Goal: Task Accomplishment & Management: Use online tool/utility

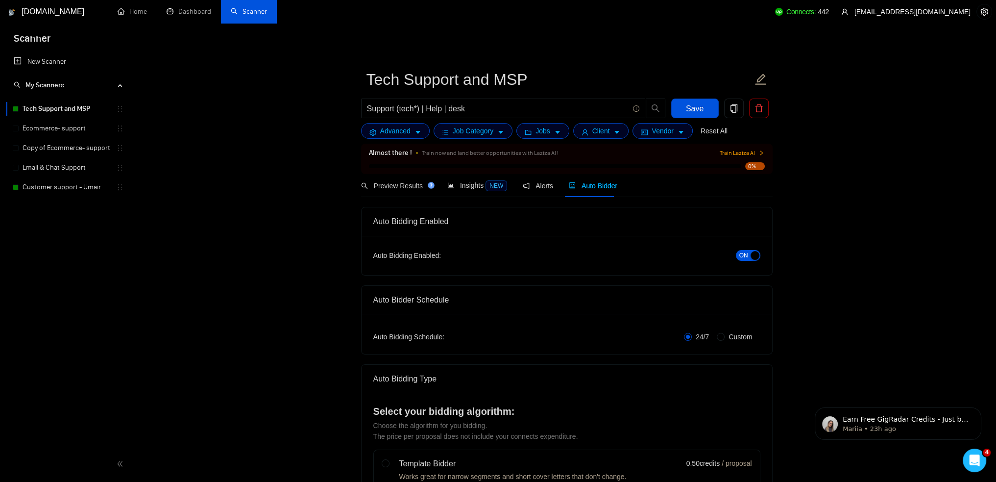
click at [62, 166] on link "Email & Chat Support" at bounding box center [70, 168] width 94 height 20
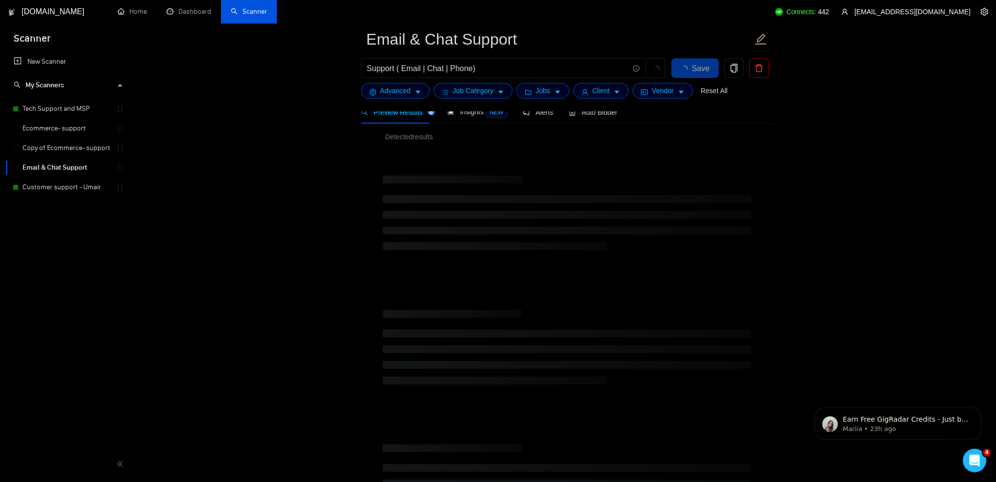
scroll to position [98, 0]
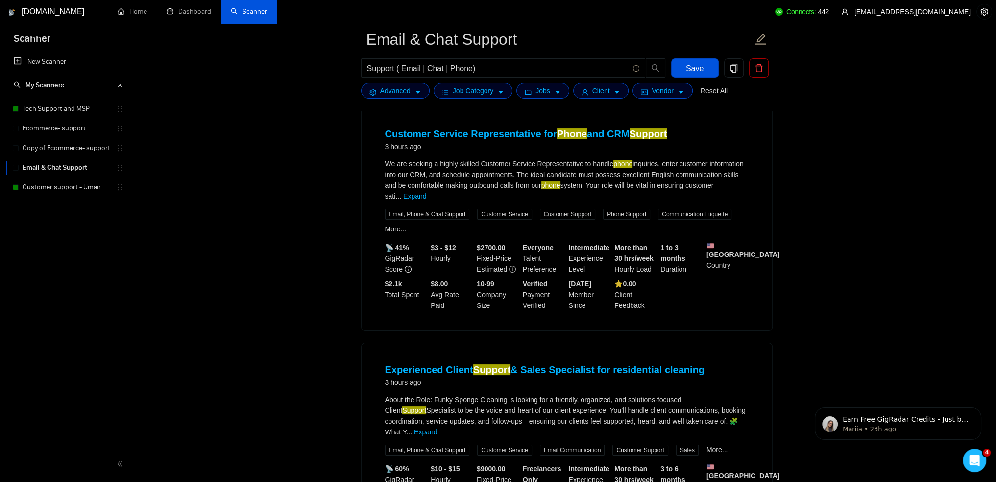
drag, startPoint x: 920, startPoint y: 2, endPoint x: 939, endPoint y: 90, distance: 89.8
click at [668, 95] on span "Vendor" at bounding box center [663, 90] width 22 height 11
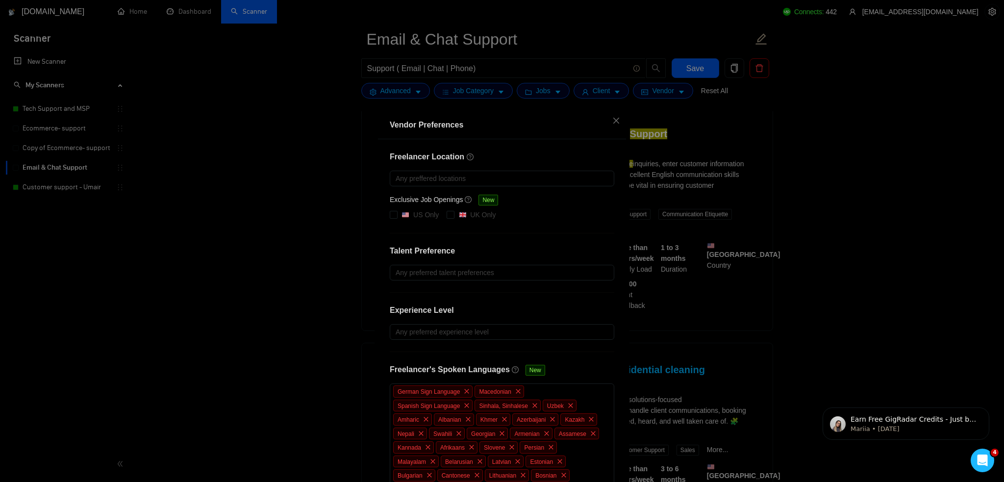
click at [690, 134] on div "Vendor Preferences Freelancer Location Any preffered locations Exclusive Job Op…" at bounding box center [502, 241] width 1004 height 482
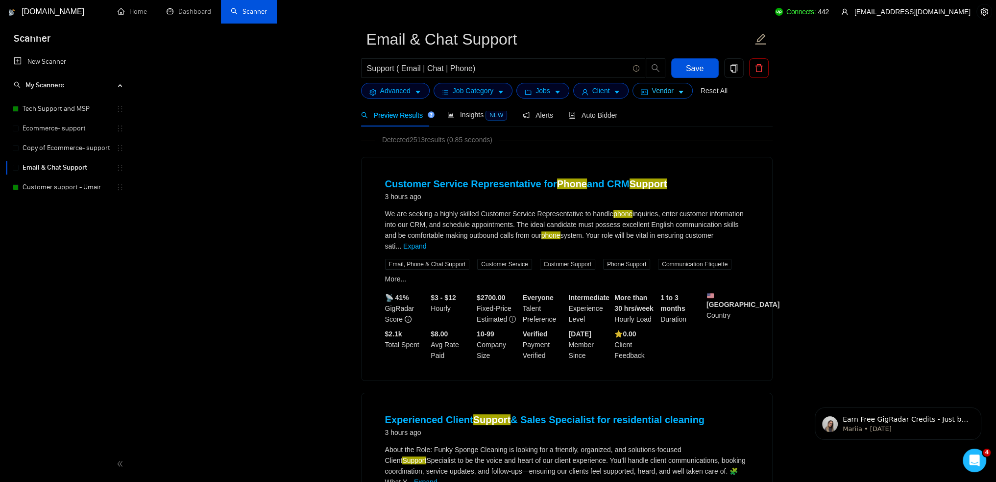
scroll to position [0, 0]
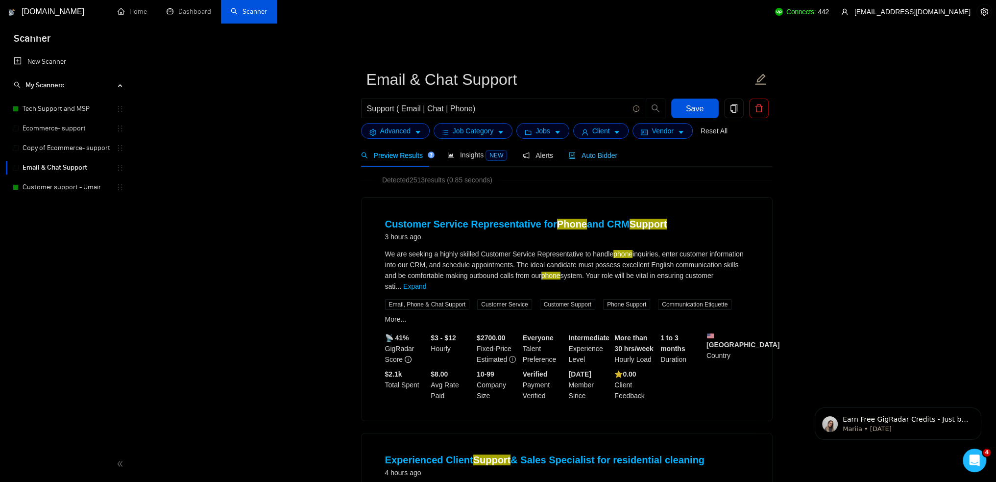
click at [608, 156] on span "Auto Bidder" at bounding box center [593, 155] width 49 height 8
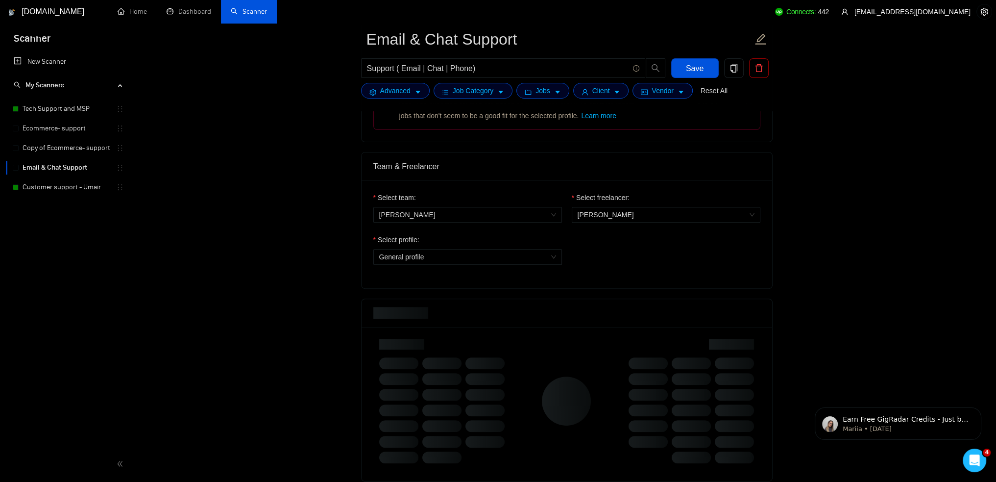
scroll to position [490, 0]
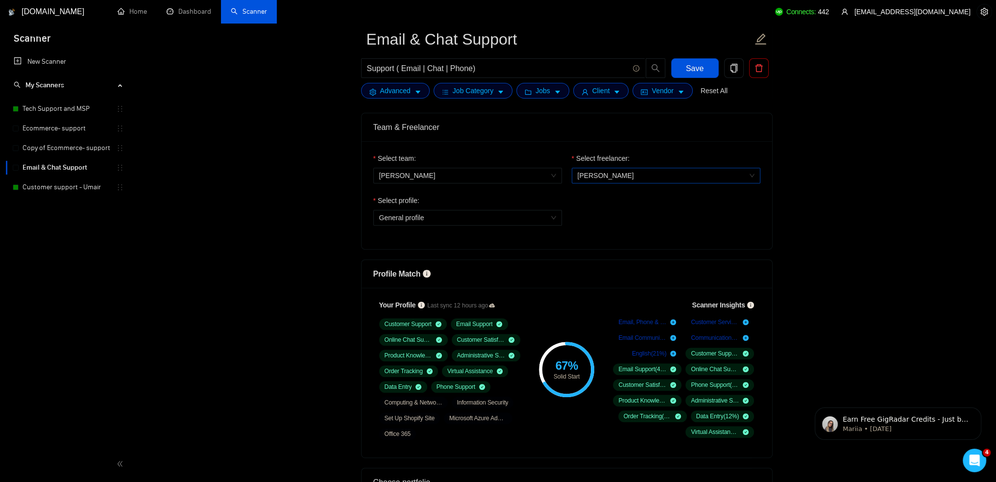
click at [630, 178] on span "[PERSON_NAME]" at bounding box center [666, 175] width 177 height 15
click at [623, 190] on span "[PERSON_NAME]" at bounding box center [605, 194] width 56 height 8
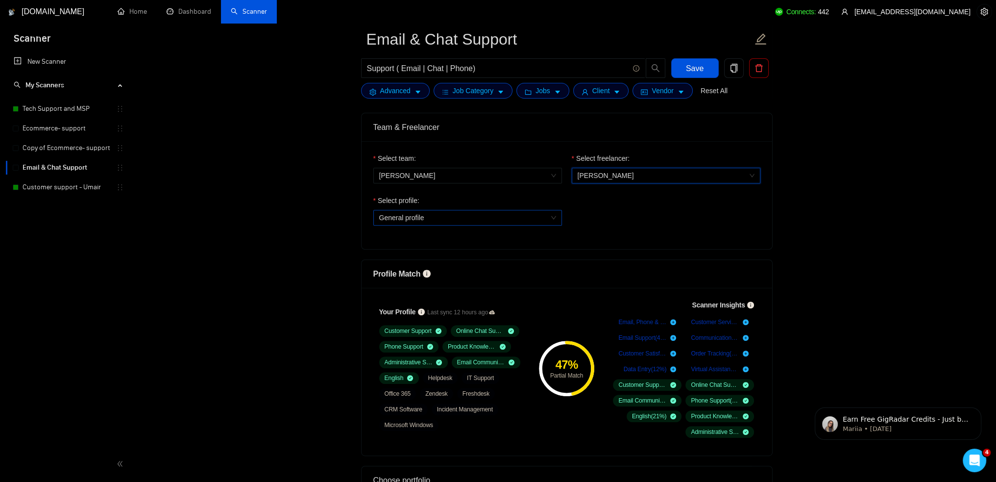
click at [543, 219] on span "General profile" at bounding box center [467, 217] width 177 height 15
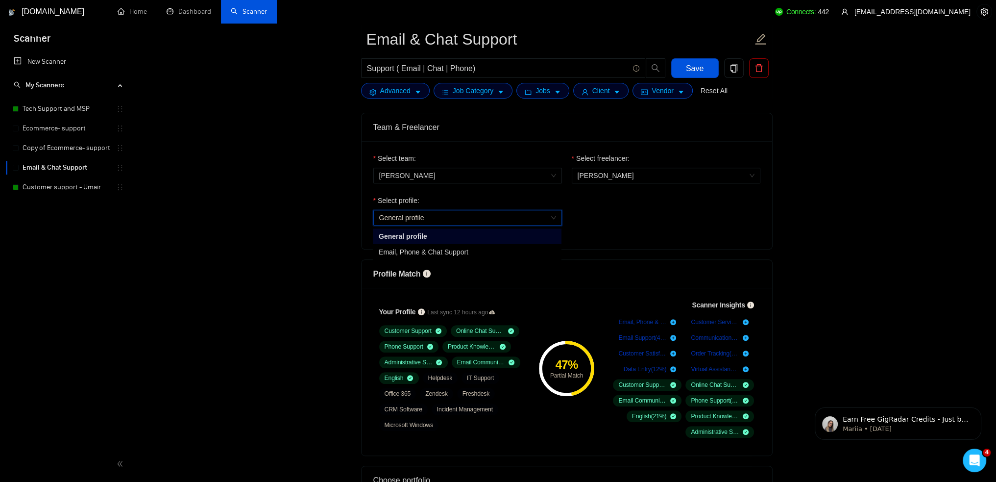
click at [502, 252] on div "Email, Phone & Chat Support" at bounding box center [467, 252] width 177 height 11
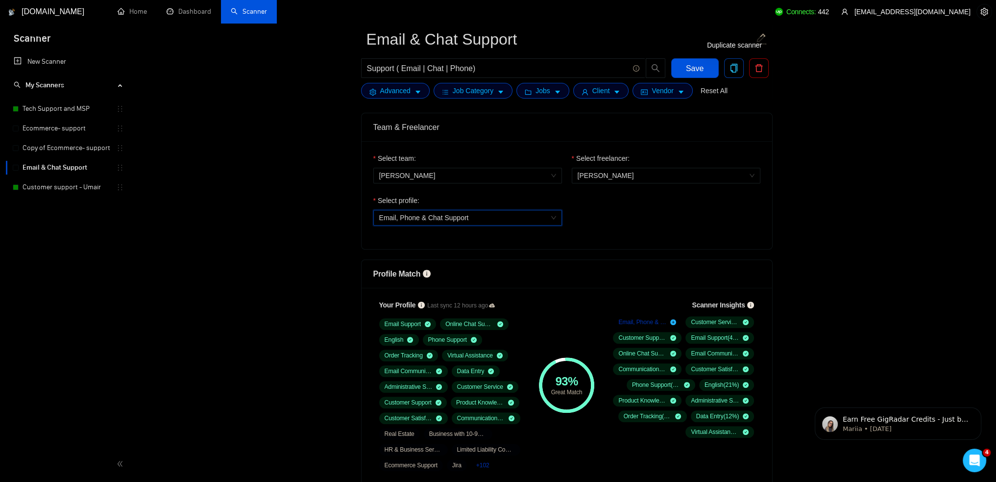
click at [739, 70] on span "copy" at bounding box center [734, 68] width 19 height 9
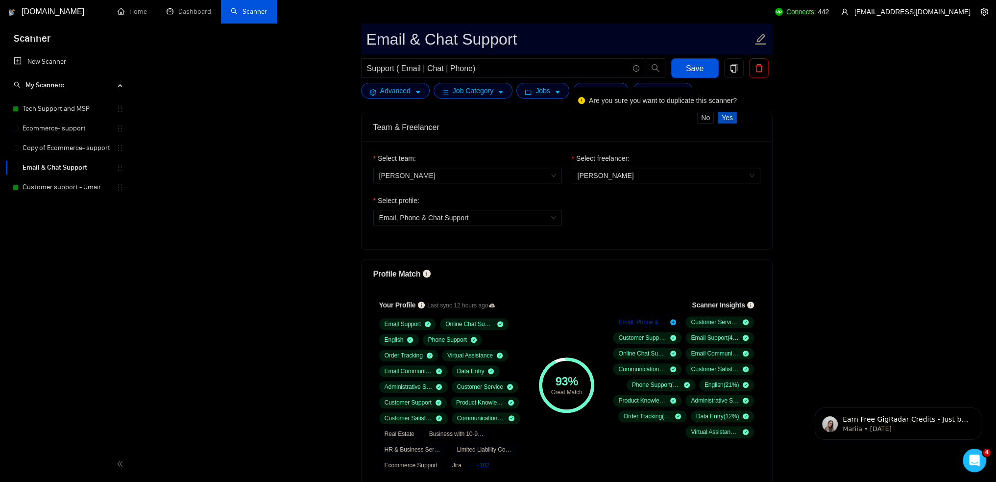
click at [732, 117] on button "Yes" at bounding box center [727, 118] width 19 height 12
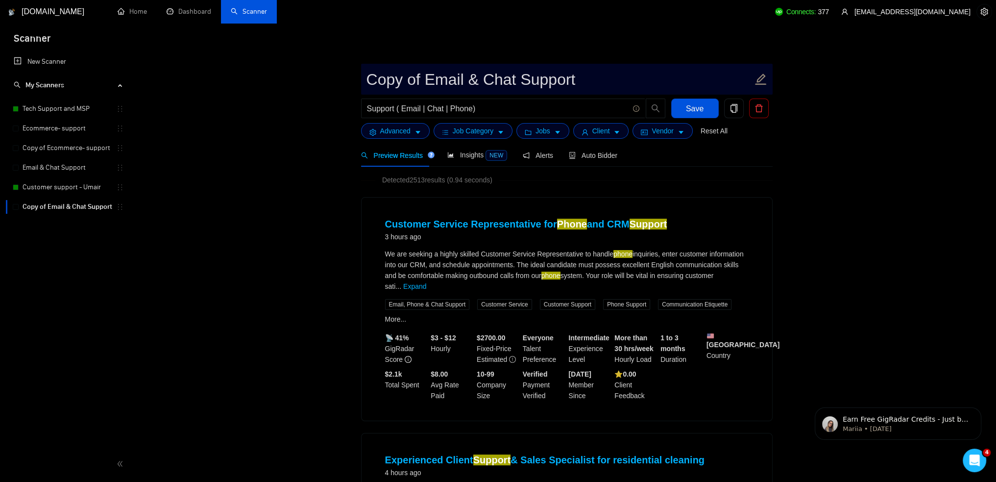
click at [424, 78] on input "Copy of Email & Chat Support" at bounding box center [560, 79] width 386 height 25
click at [760, 77] on icon "edit" at bounding box center [760, 79] width 11 height 11
click at [530, 81] on input "Email & Chat Support" at bounding box center [560, 79] width 386 height 25
type input "Email & Chat Support - customer support S-1"
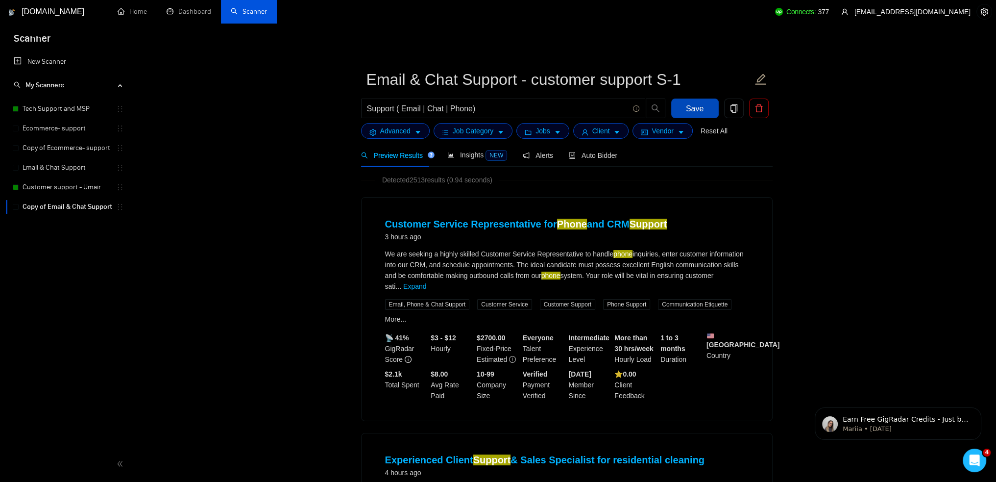
click at [703, 110] on button "Save" at bounding box center [695, 109] width 48 height 20
click at [593, 152] on span "Auto Bidder" at bounding box center [593, 155] width 49 height 8
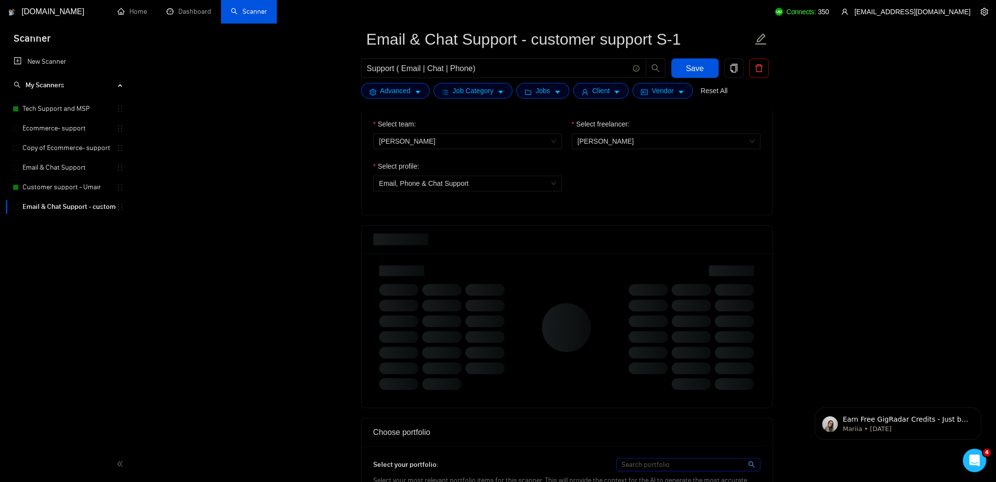
scroll to position [539, 0]
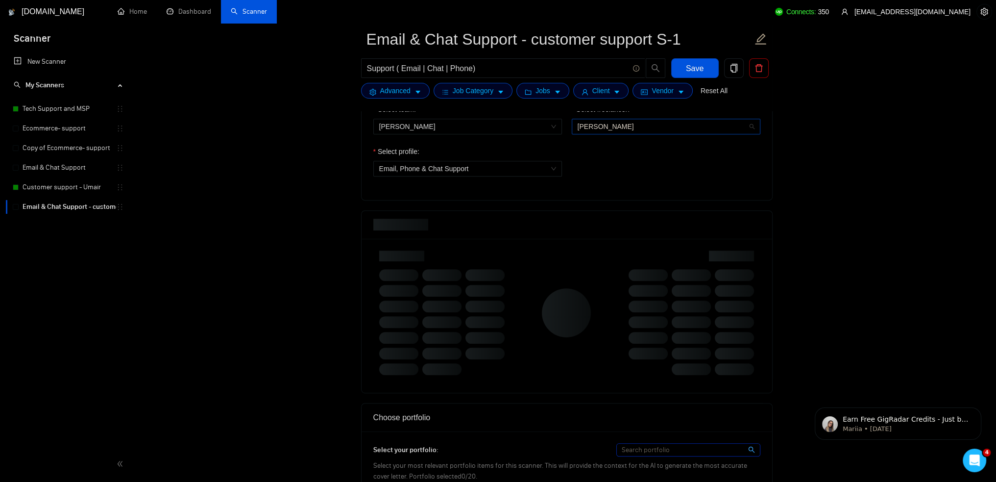
click at [635, 132] on span "[PERSON_NAME]" at bounding box center [666, 126] width 177 height 15
click at [625, 155] on div "[PERSON_NAME]" at bounding box center [665, 160] width 177 height 11
click at [631, 126] on span "[PERSON_NAME]" at bounding box center [666, 126] width 177 height 15
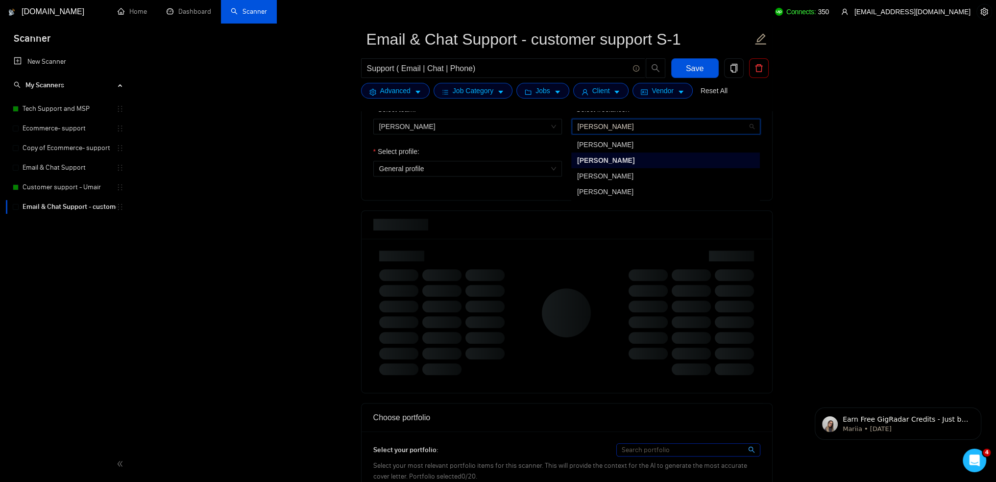
click at [622, 171] on div "[PERSON_NAME]" at bounding box center [665, 176] width 177 height 11
click at [628, 136] on div "Select freelancer: 1940478630786423642 [PERSON_NAME]" at bounding box center [666, 125] width 198 height 42
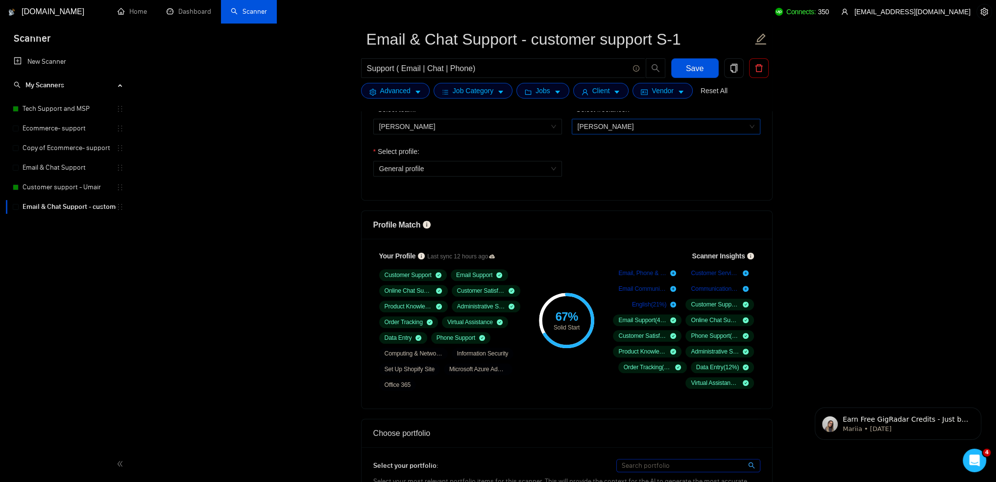
click at [633, 128] on span "[PERSON_NAME]" at bounding box center [666, 126] width 177 height 15
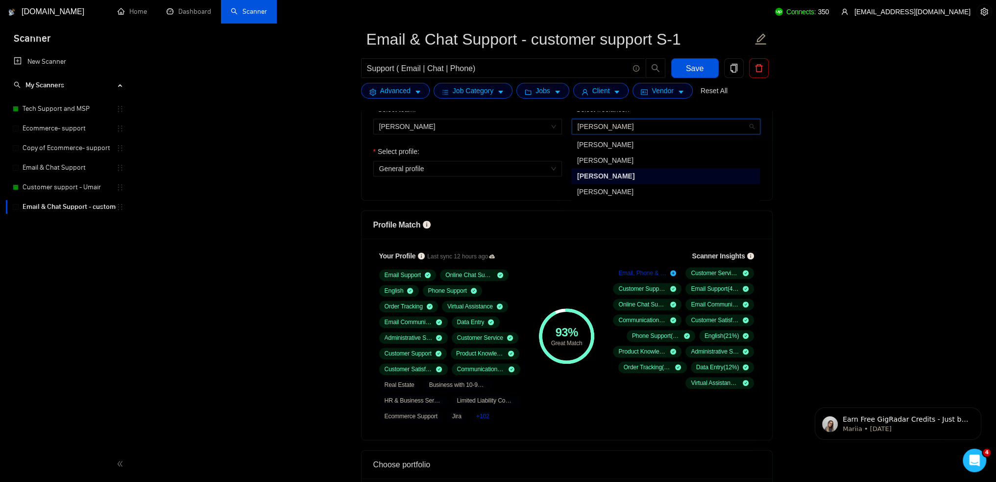
click at [622, 194] on span "[PERSON_NAME]" at bounding box center [605, 192] width 56 height 8
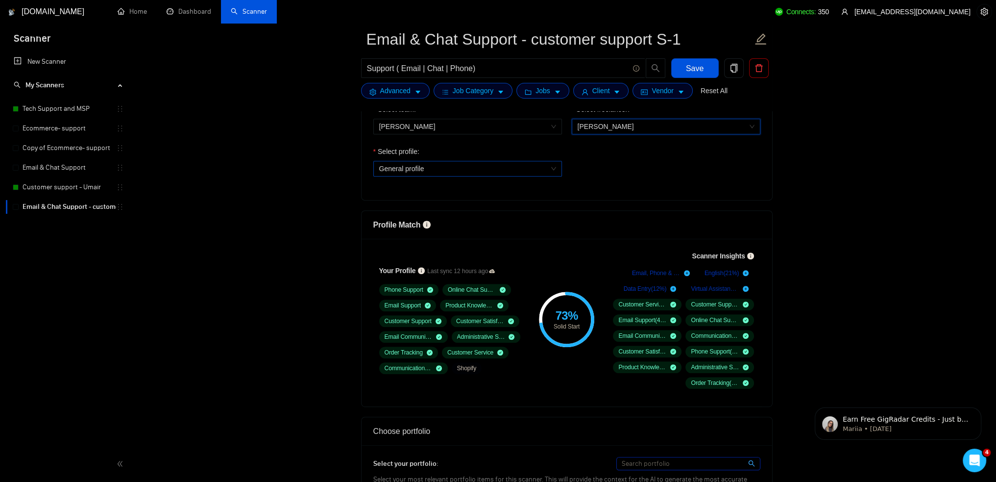
click at [530, 168] on span "General profile" at bounding box center [467, 168] width 177 height 15
click at [600, 171] on div "Select profile: General profile" at bounding box center [567, 167] width 397 height 42
click at [553, 168] on span "General profile" at bounding box center [467, 168] width 177 height 15
click at [513, 201] on div "IT Support" at bounding box center [467, 203] width 177 height 11
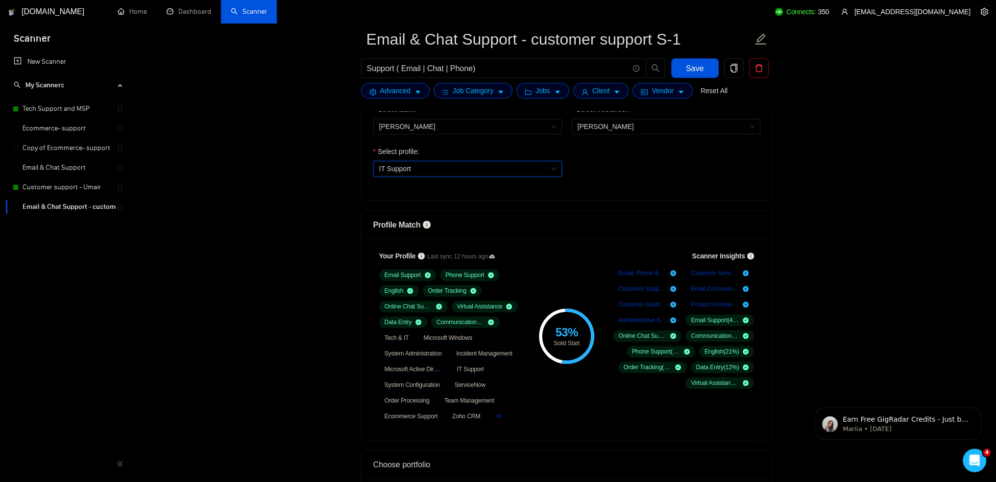
click at [550, 167] on span "IT Support" at bounding box center [467, 168] width 177 height 15
drag, startPoint x: 486, startPoint y: 186, endPoint x: 494, endPoint y: 184, distance: 7.6
click at [487, 185] on div "General profile" at bounding box center [467, 187] width 177 height 11
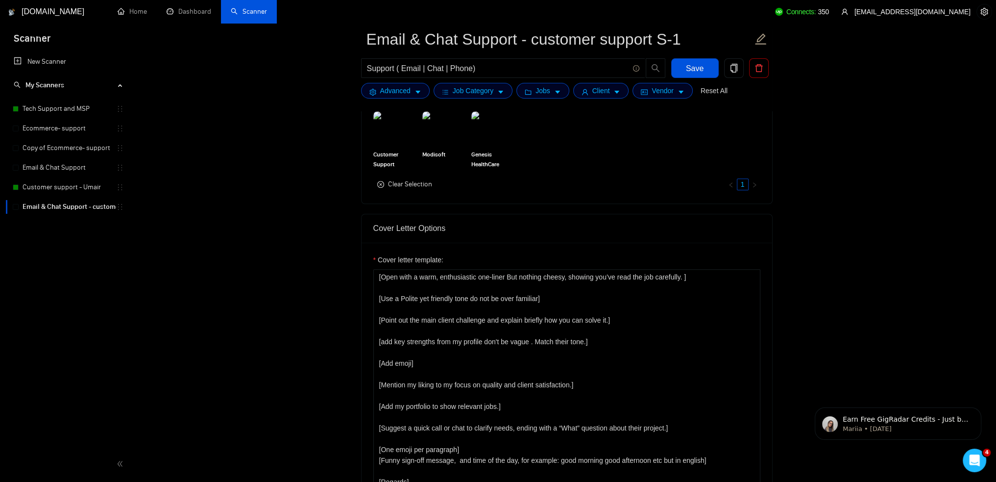
scroll to position [784, 0]
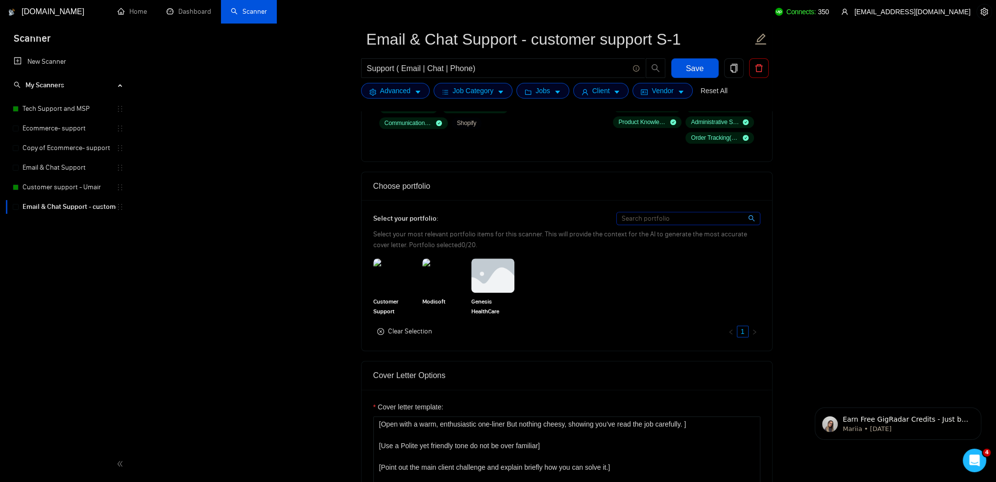
click at [666, 256] on div "Select your portfolio: Select your most relevant portfolio items for this scann…" at bounding box center [566, 275] width 387 height 127
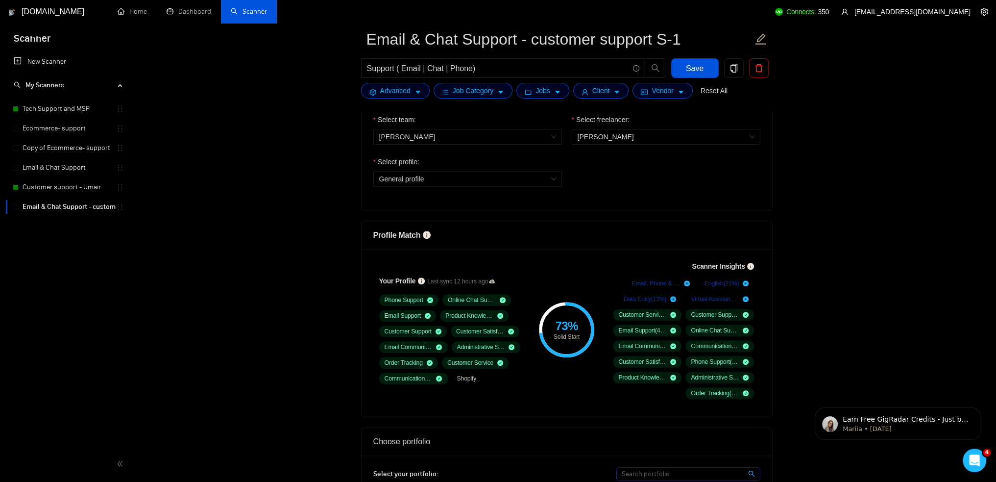
scroll to position [392, 0]
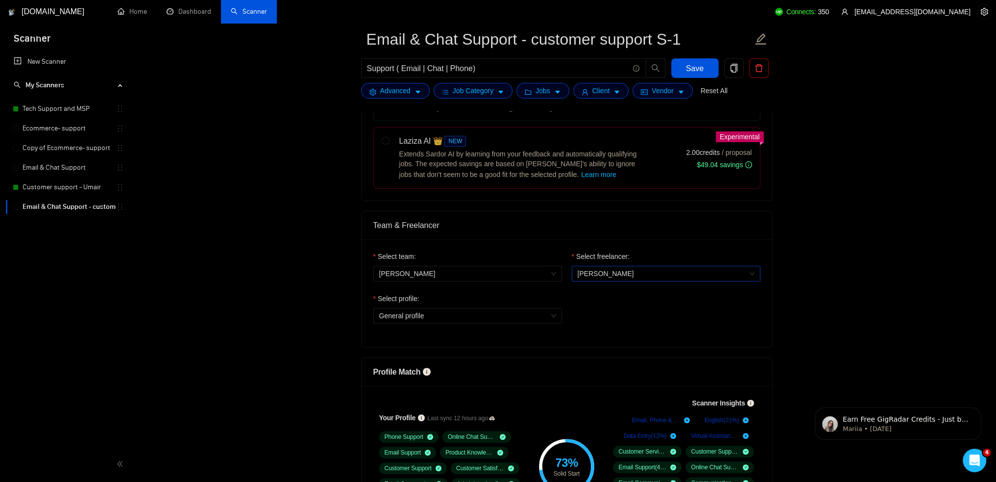
click at [636, 273] on span "[PERSON_NAME]" at bounding box center [666, 273] width 177 height 15
click at [578, 211] on div "Team & Freelancer" at bounding box center [566, 225] width 387 height 28
click at [62, 108] on link "Tech Support and MSP" at bounding box center [70, 109] width 94 height 20
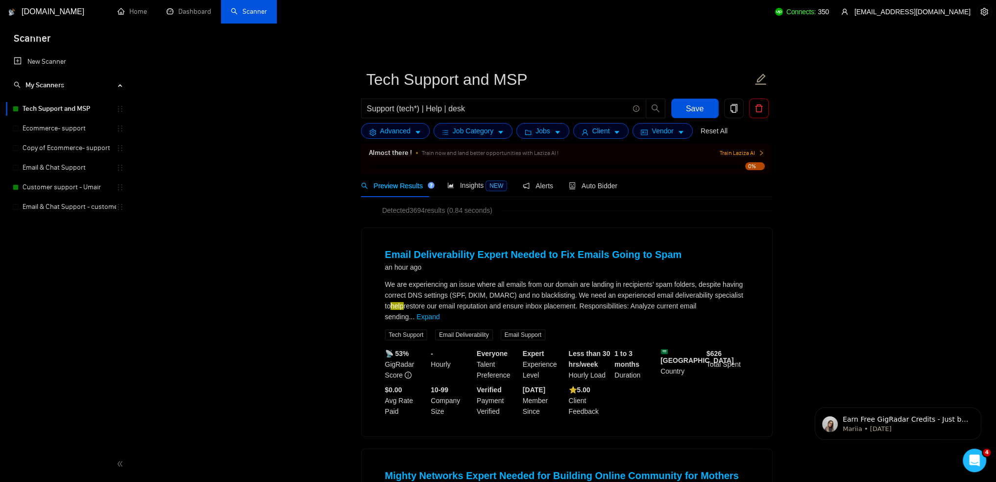
click at [599, 172] on div "Almost there ! Train now and land better opportunities with Laziza AI ! Train L…" at bounding box center [567, 159] width 412 height 30
click at [594, 184] on span "Auto Bidder" at bounding box center [593, 186] width 49 height 8
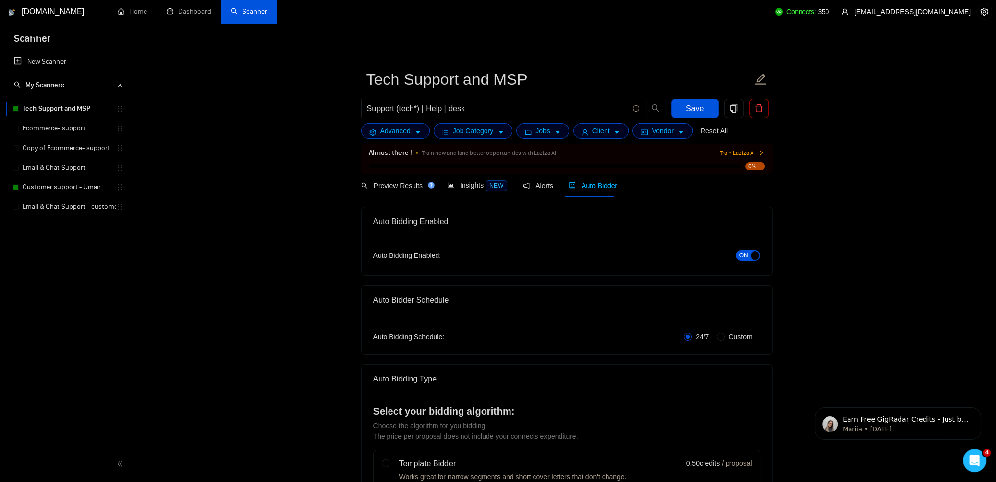
checkbox input "true"
